Goal: Answer question/provide support

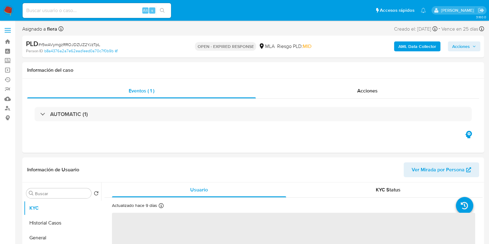
select select "10"
click at [36, 8] on input at bounding box center [97, 10] width 149 height 8
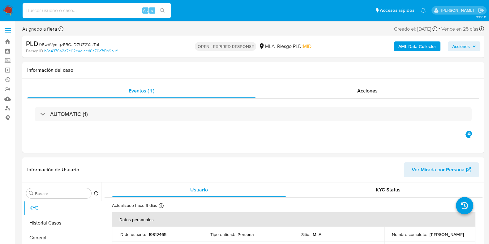
paste input "yiiLR0DNfYo4vQwczdXSeyMU"
type input "yiiLR0DNfYo4vQwczdXSeyMU"
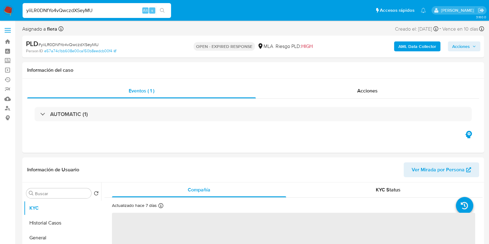
select select "10"
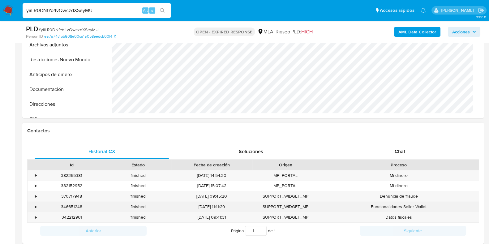
scroll to position [232, 0]
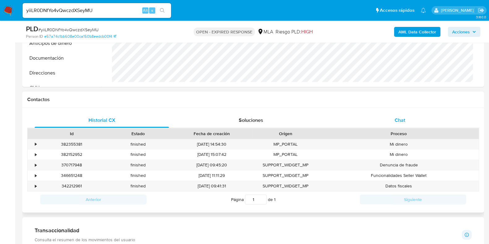
click at [399, 123] on span "Chat" at bounding box center [400, 120] width 11 height 7
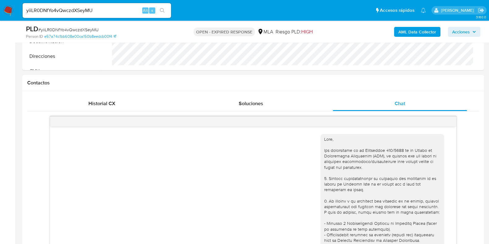
scroll to position [154, 0]
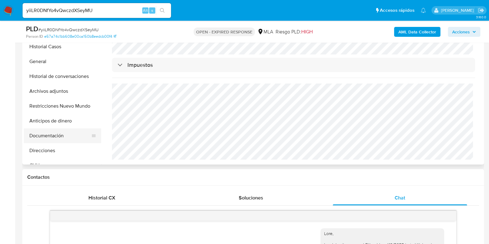
click at [46, 131] on button "Documentación" at bounding box center [60, 135] width 72 height 15
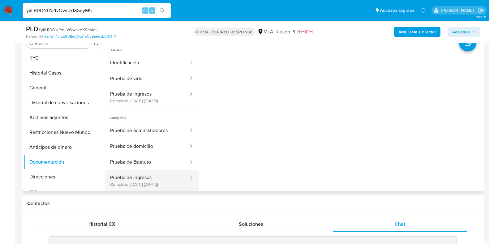
scroll to position [116, 0]
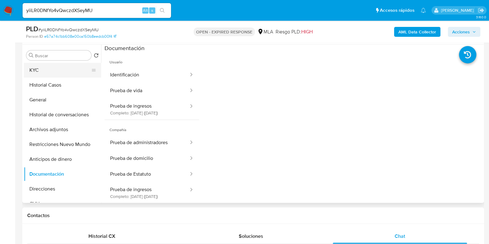
click at [56, 70] on button "KYC" at bounding box center [60, 70] width 72 height 15
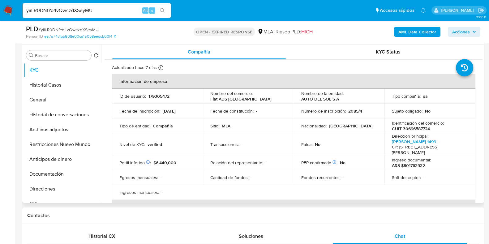
click at [166, 96] on p "179305472" at bounding box center [159, 96] width 21 height 6
copy p "179305472"
click at [405, 231] on div "Chat" at bounding box center [400, 236] width 134 height 15
drag, startPoint x: 301, startPoint y: 98, endPoint x: 329, endPoint y: 100, distance: 28.2
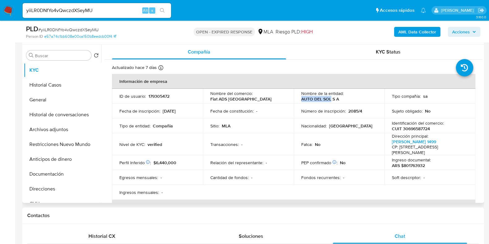
click at [329, 100] on p "AUTO DEL SOL S A" at bounding box center [320, 99] width 38 height 6
copy p "AUTO DEL SOL"
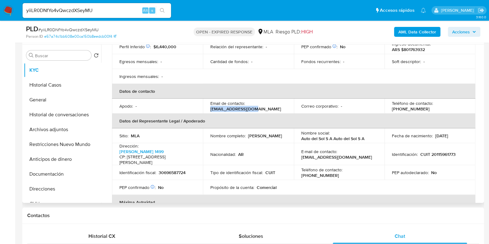
drag, startPoint x: 249, startPoint y: 110, endPoint x: 206, endPoint y: 110, distance: 43.3
click at [206, 110] on td "Email de contacto : dgil@autodelsol.com" at bounding box center [248, 106] width 91 height 15
copy p "dgil@autodelsol.com"
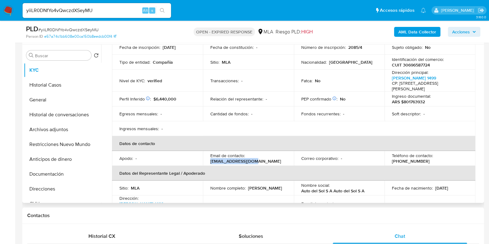
scroll to position [0, 0]
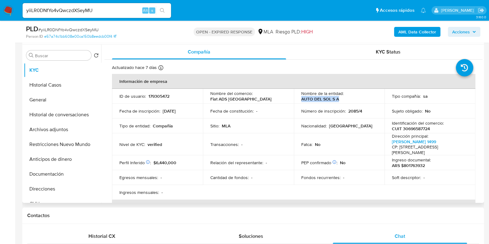
drag, startPoint x: 338, startPoint y: 99, endPoint x: 298, endPoint y: 99, distance: 40.2
click at [298, 99] on td "Nombre de la entidad : AUTO DEL SOL S A" at bounding box center [339, 96] width 91 height 15
copy p "AUTO DEL SOL S A"
click at [75, 9] on input "yiiLR0DNfYo4vQwczdXSeyMU" at bounding box center [97, 10] width 149 height 8
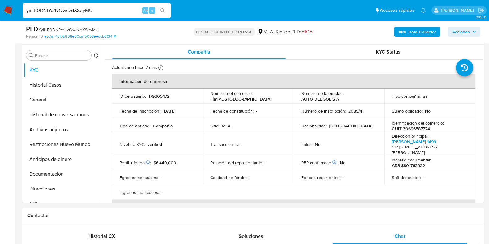
paste input "VMvv4UidPBZVSHPMPg8Rb89y"
type input "VMvv4UidPBZVSHPMPg8Rb89y"
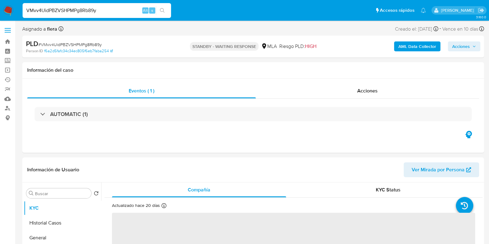
select select "10"
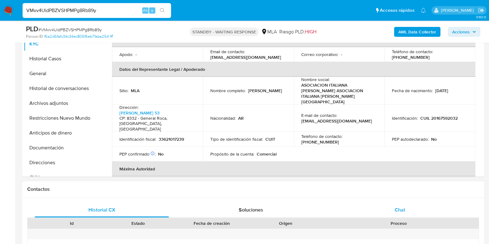
scroll to position [154, 0]
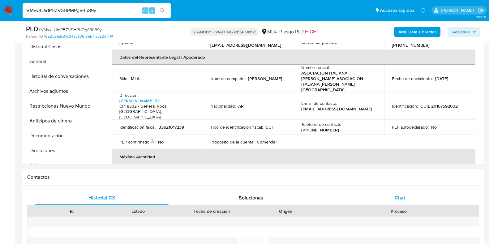
click at [395, 197] on span "Chat" at bounding box center [400, 197] width 11 height 7
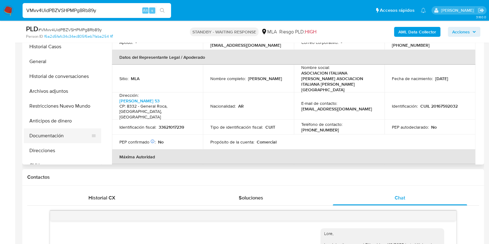
click at [45, 134] on button "Documentación" at bounding box center [60, 135] width 72 height 15
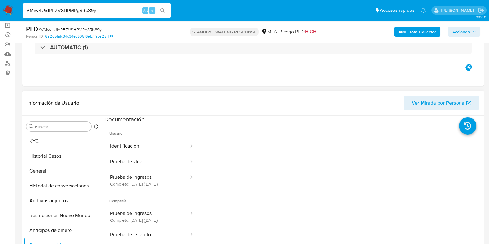
scroll to position [38, 0]
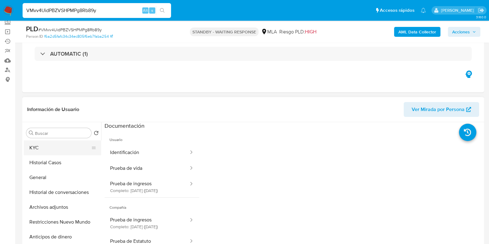
click at [50, 143] on button "KYC" at bounding box center [60, 148] width 72 height 15
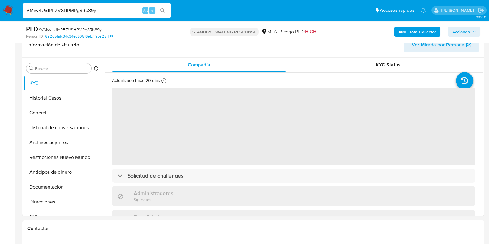
scroll to position [116, 0]
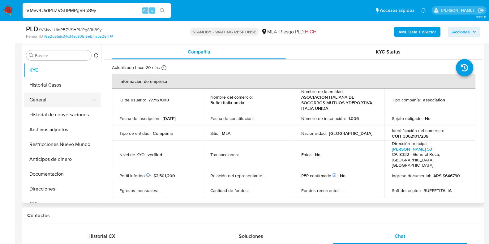
click at [43, 103] on button "General" at bounding box center [60, 100] width 72 height 15
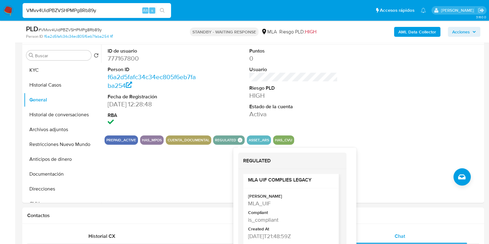
scroll to position [5, 0]
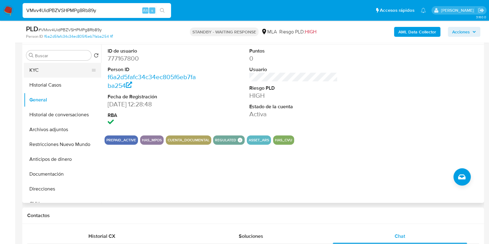
click at [41, 71] on button "KYC" at bounding box center [60, 70] width 72 height 15
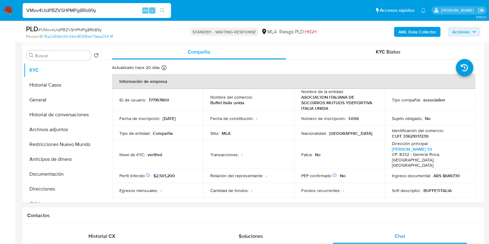
click at [92, 10] on input "VMvv4UidPBZVSHPMPg8Rb89y" at bounding box center [97, 10] width 149 height 8
paste input "NXZtzNgNr92IS9I29XO4vWpH"
type input "NXZtzNgNr92IS9I29XO4vWpH"
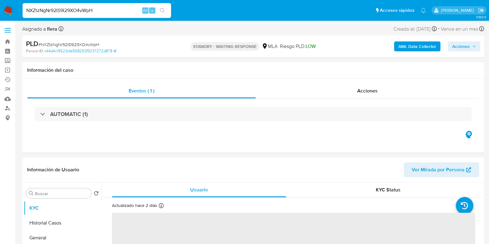
select select "10"
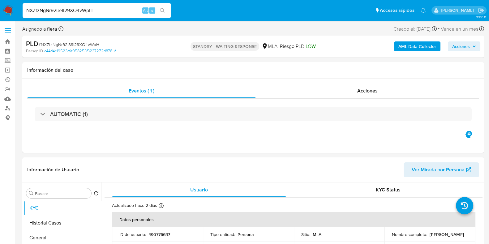
click at [68, 10] on input "NXZtzNgNr92IS9I29XO4vWpH" at bounding box center [97, 10] width 149 height 8
paste input "8X1X5HY0w42O0i6K7KrIXGwz"
type input "8X1X5HY0w42O0i6K7KrIXGwz"
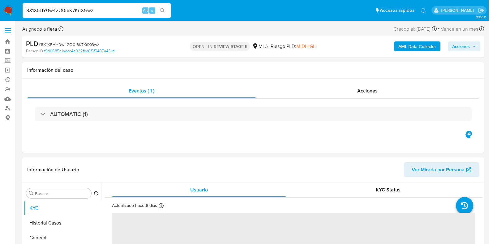
select select "10"
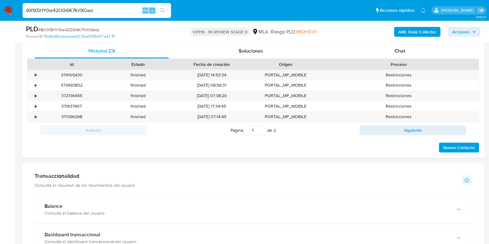
scroll to position [309, 0]
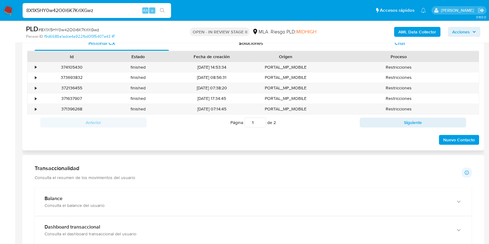
click at [401, 46] on div "Chat" at bounding box center [400, 43] width 134 height 15
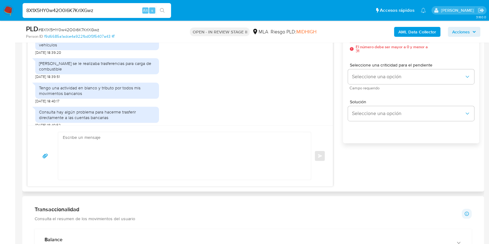
scroll to position [387, 0]
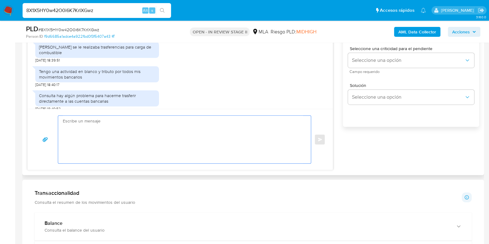
click at [109, 131] on textarea at bounding box center [183, 140] width 240 height 48
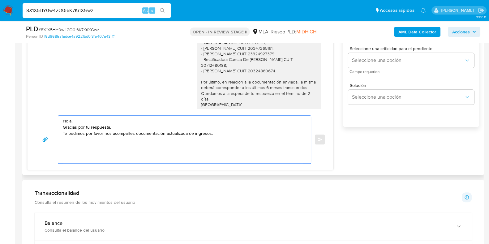
scroll to position [89, 0]
click at [243, 135] on textarea "Hola, Gracias por tu respuesta. Te pedimos por favor nos acompañes documentació…" at bounding box center [183, 140] width 240 height 48
click at [273, 134] on textarea "Hola, Gracias por tu respuesta. Te pedimos por favor nos acompañes documentació…" at bounding box center [183, 140] width 240 height 48
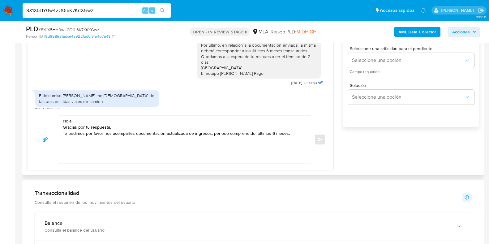
drag, startPoint x: 196, startPoint y: 52, endPoint x: 259, endPoint y: 73, distance: 67.0
click at [259, 73] on div "Hola, Gracias por tu respuesta. Por favor te pedimos nos indiques vinculo comer…" at bounding box center [261, 22] width 128 height 131
copy div "Quedamos a la espera de tu respuesta en el término de 2 días. Saludos. El equip…"
click at [69, 143] on textarea "Hola, Gracias por tu respuesta. Te pedimos por favor nos acompañes documentació…" at bounding box center [183, 140] width 240 height 48
click at [297, 133] on textarea "Hola, Gracias por tu respuesta. Te pedimos por favor nos acompañes documentació…" at bounding box center [183, 140] width 240 height 48
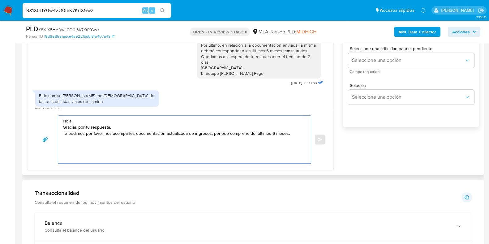
paste textarea "Quedamos a la espera de tu respuesta en el término de 2 días. Saludos. El equip…"
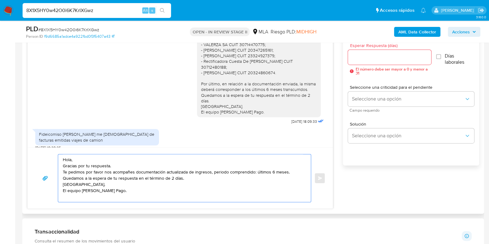
type textarea "Hola, Gracias por tu respuesta. Te pedimos por favor nos acompañes documentació…"
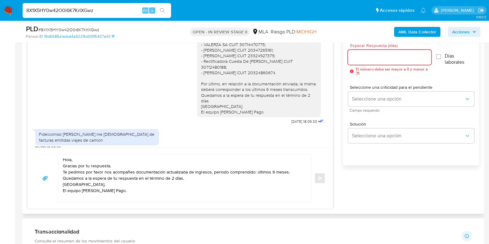
click at [367, 59] on input "Esperar Respuesta (días)" at bounding box center [389, 57] width 83 height 8
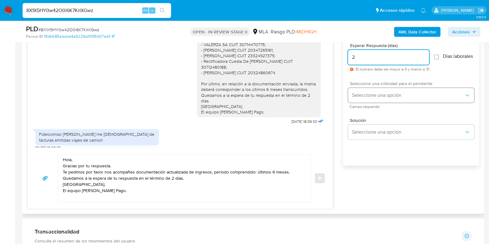
type input "2"
click at [373, 97] on span "Seleccione una opción" at bounding box center [408, 95] width 113 height 6
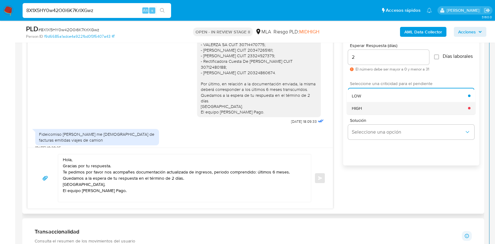
click at [370, 111] on div "HIGH" at bounding box center [410, 108] width 116 height 12
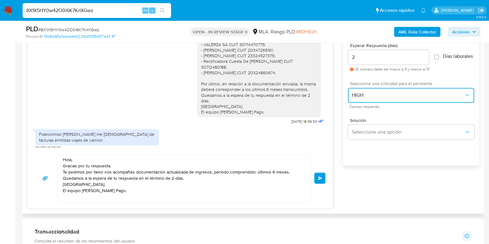
scroll to position [89, 0]
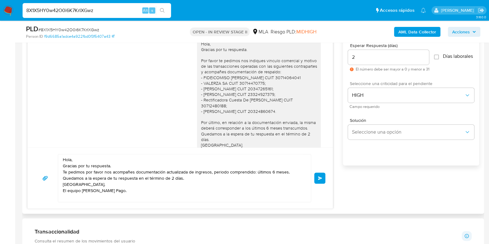
click at [320, 178] on span "Enviar" at bounding box center [320, 178] width 4 height 4
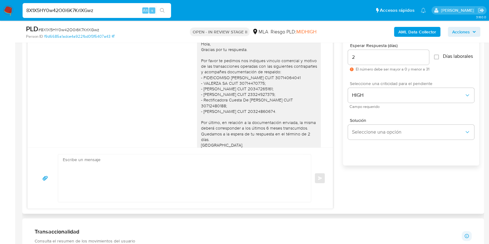
scroll to position [312, 0]
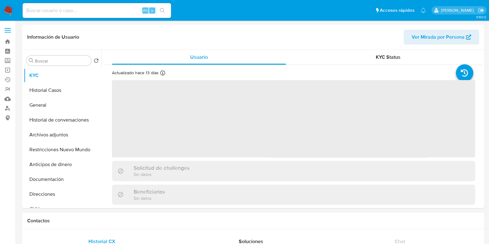
select select "10"
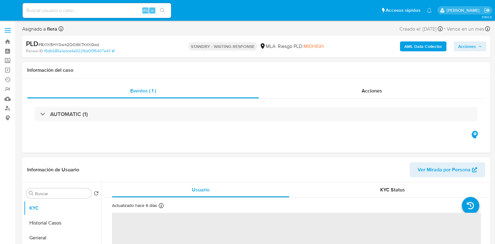
select select "10"
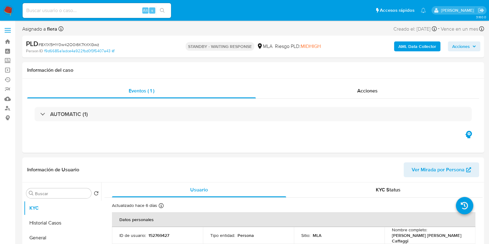
click at [82, 15] on div "Alt s" at bounding box center [97, 10] width 149 height 15
click at [86, 7] on input at bounding box center [97, 10] width 149 height 8
paste input "58rGlq0mKjVL6q15d6sIgpO4"
type input "58rGlq0mKjVL6q15d6sIgpO4"
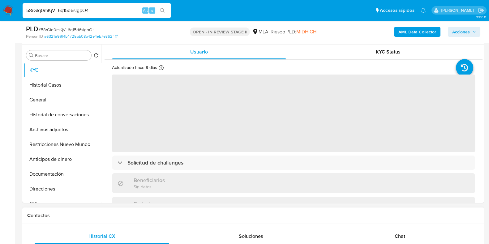
select select "10"
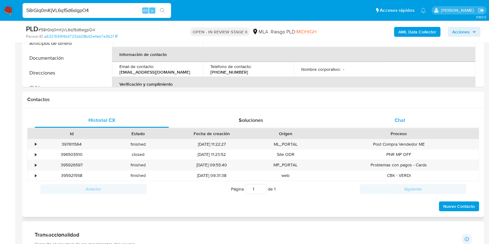
click at [409, 119] on div "Chat" at bounding box center [400, 120] width 134 height 15
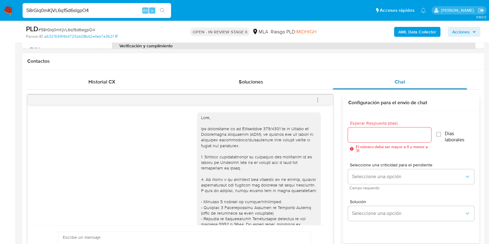
scroll to position [661, 0]
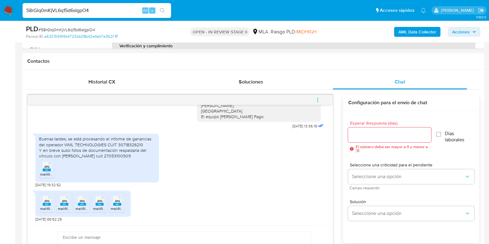
click at [67, 9] on input "58rGlq0mKjVL6q15d6sIgpO4" at bounding box center [97, 10] width 149 height 8
paste input "SJgDxuQcSRR4Z276r36i5j3F"
type input "SJgDxuQcSRR4Z276r36i5j3F"
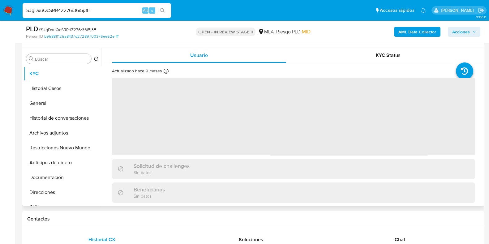
scroll to position [116, 0]
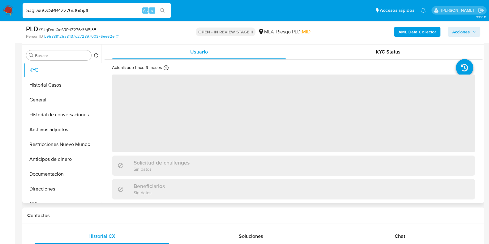
select select "10"
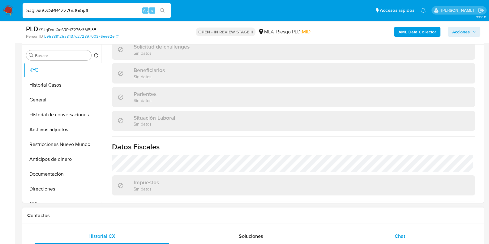
scroll to position [262, 0]
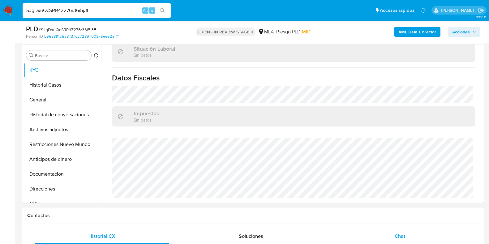
click at [405, 234] on span "Chat" at bounding box center [400, 236] width 11 height 7
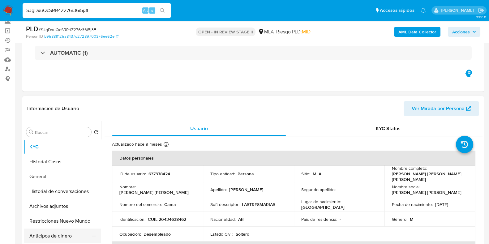
scroll to position [38, 0]
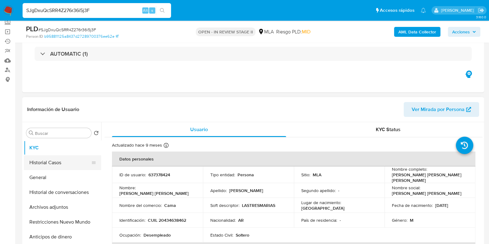
click at [50, 166] on button "Historial Casos" at bounding box center [60, 162] width 72 height 15
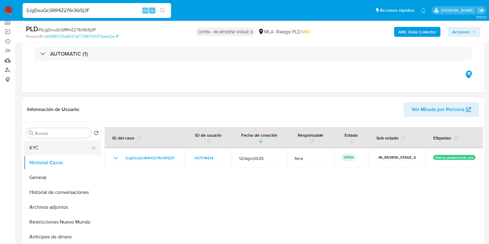
click at [56, 149] on button "KYC" at bounding box center [60, 148] width 72 height 15
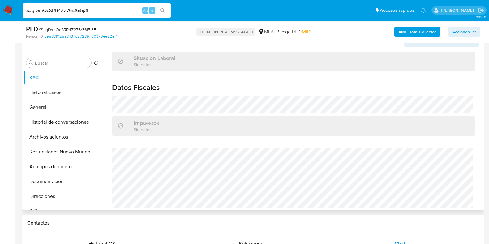
scroll to position [116, 0]
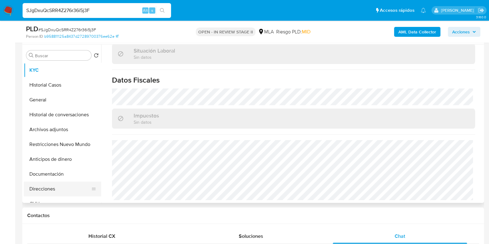
click at [40, 188] on button "Direcciones" at bounding box center [60, 189] width 72 height 15
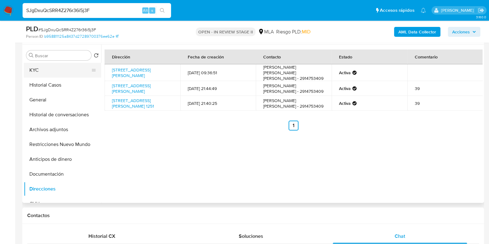
click at [46, 71] on button "KYC" at bounding box center [60, 70] width 72 height 15
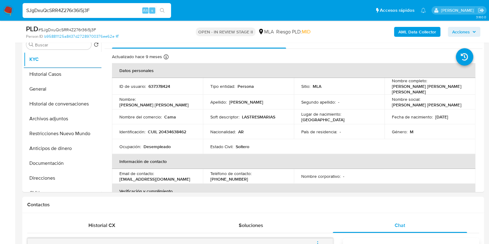
scroll to position [124, 0]
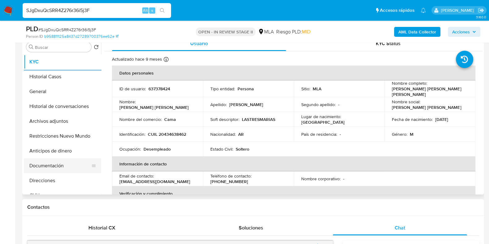
click at [55, 167] on button "Documentación" at bounding box center [60, 165] width 72 height 15
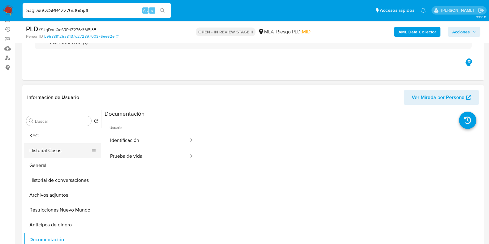
scroll to position [47, 0]
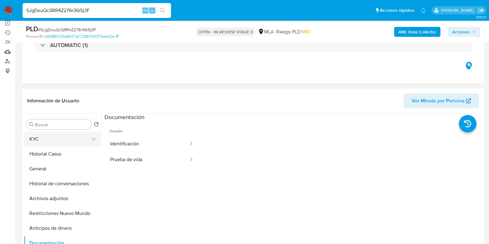
click at [49, 137] on button "KYC" at bounding box center [60, 139] width 72 height 15
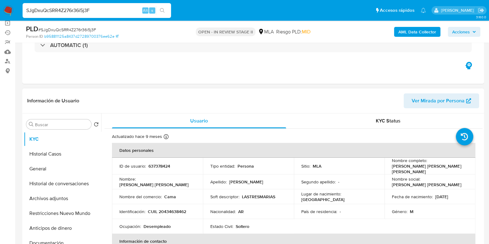
click at [180, 209] on p "CUIL 20434638462" at bounding box center [167, 212] width 38 height 6
copy p "20434638462"
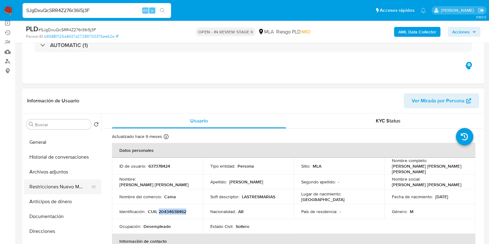
scroll to position [38, 0]
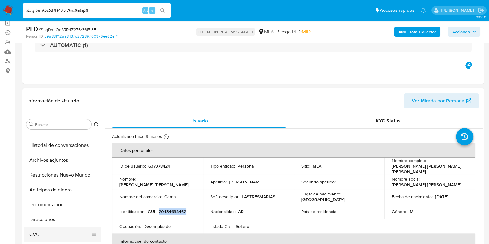
click at [43, 233] on button "CVU" at bounding box center [60, 234] width 72 height 15
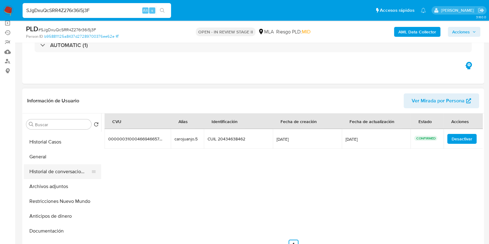
scroll to position [0, 0]
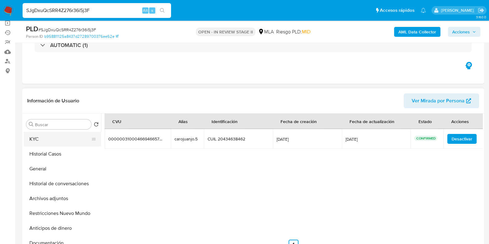
click at [55, 141] on button "KYC" at bounding box center [60, 139] width 72 height 15
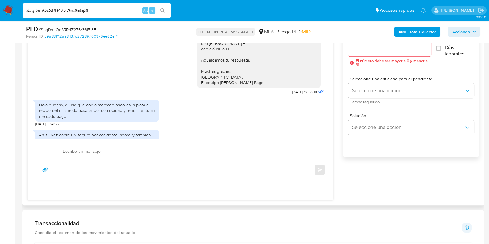
scroll to position [428, 0]
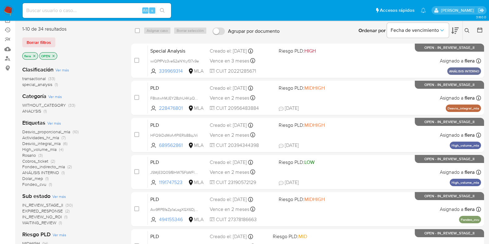
scroll to position [38, 0]
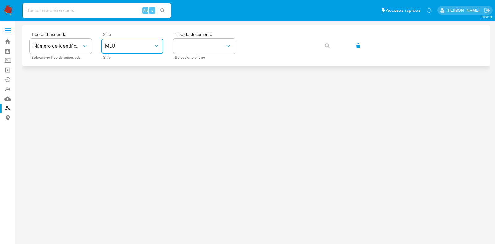
click at [133, 51] on button "MLU" at bounding box center [133, 46] width 62 height 15
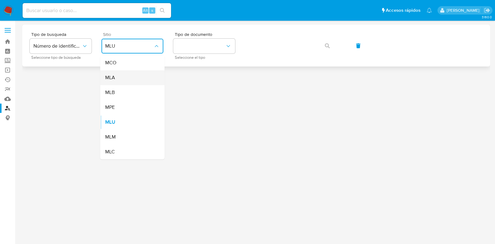
click at [138, 82] on div "MLA" at bounding box center [130, 77] width 51 height 15
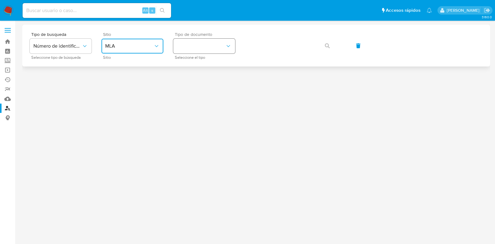
click at [205, 49] on button "identificationType" at bounding box center [204, 46] width 62 height 15
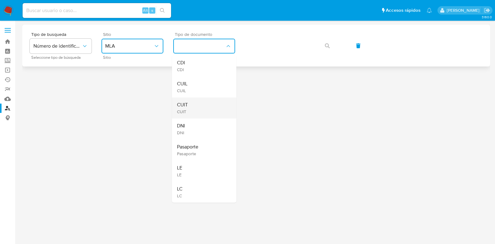
click at [206, 106] on div "CUIT CUIT" at bounding box center [202, 107] width 51 height 21
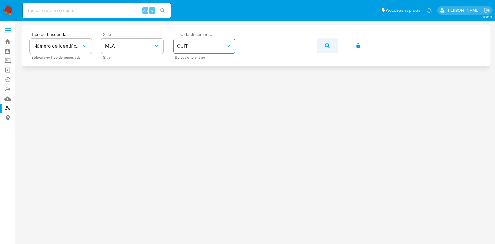
click at [322, 42] on button "button" at bounding box center [327, 45] width 21 height 15
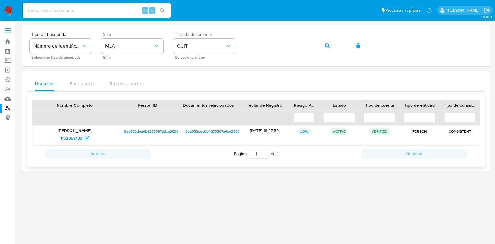
click at [72, 131] on p "[PERSON_NAME]" at bounding box center [75, 131] width 76 height 6
click at [70, 136] on span "1152958193" at bounding box center [71, 138] width 22 height 10
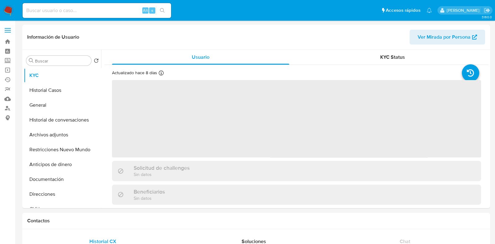
select select "10"
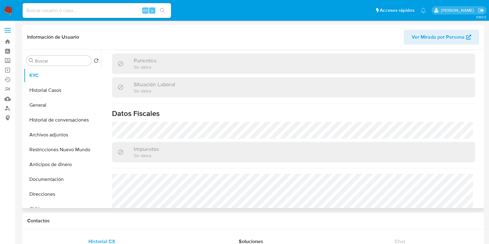
scroll to position [331, 0]
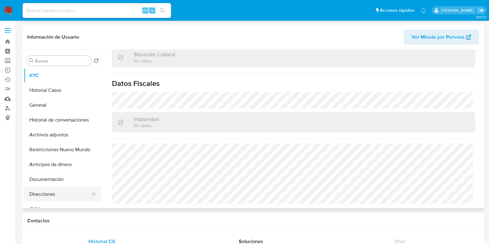
click at [44, 193] on button "Direcciones" at bounding box center [60, 194] width 72 height 15
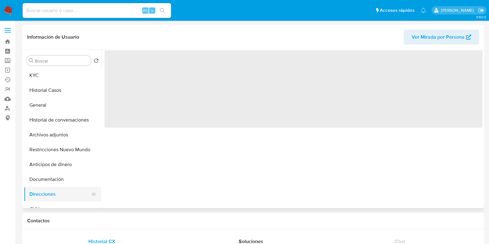
scroll to position [0, 0]
